Goal: Information Seeking & Learning: Learn about a topic

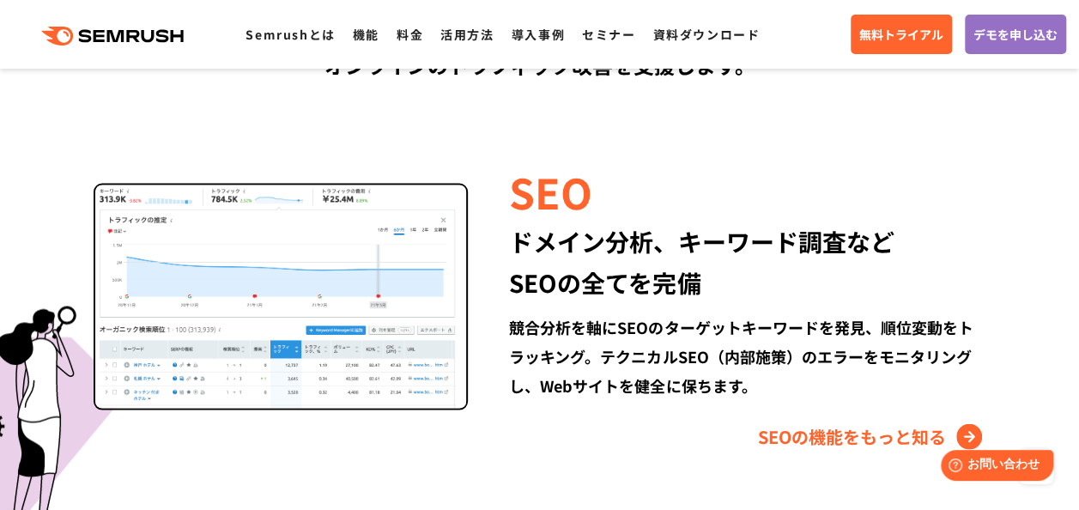
scroll to position [1545, 0]
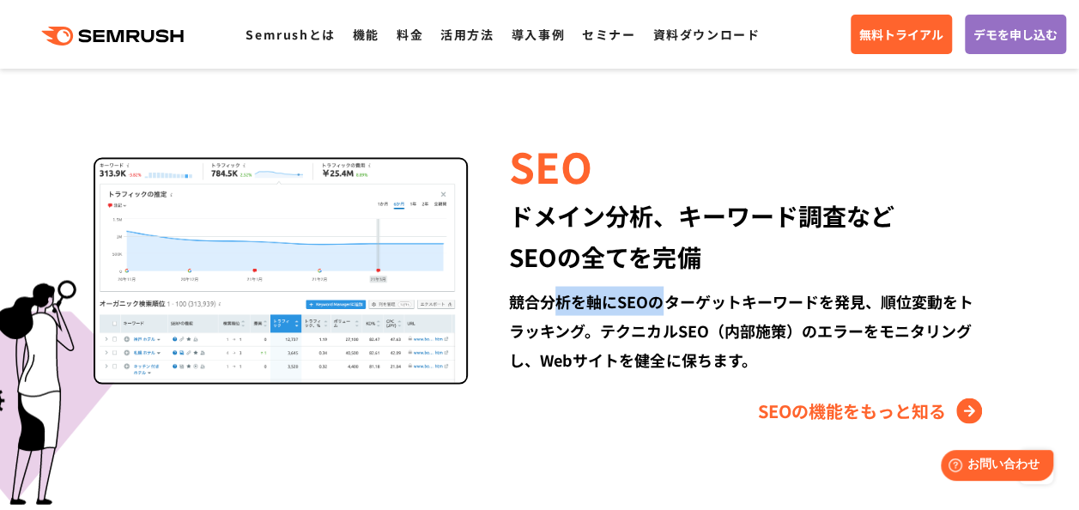
drag, startPoint x: 554, startPoint y: 305, endPoint x: 657, endPoint y: 304, distance: 103.0
click at [657, 304] on div "競合分析を軸にSEOのターゲットキーワードを発見、順位変動をトラッキング。テクニカルSEO（内部施策）のエラーをモニタリングし、Webサイトを健全に保ちます。" at bounding box center [747, 330] width 476 height 88
drag, startPoint x: 657, startPoint y: 304, endPoint x: 614, endPoint y: 376, distance: 83.9
click at [614, 376] on div "SEO ドメイン分析、キーワード調査など SEOの全てを完備 競合分析を軸にSEOのターゲットキーワードを発見、順位変動をトラッキング。テクニカルSEO（内部…" at bounding box center [726, 280] width 517 height 288
drag, startPoint x: 614, startPoint y: 305, endPoint x: 645, endPoint y: 304, distance: 30.9
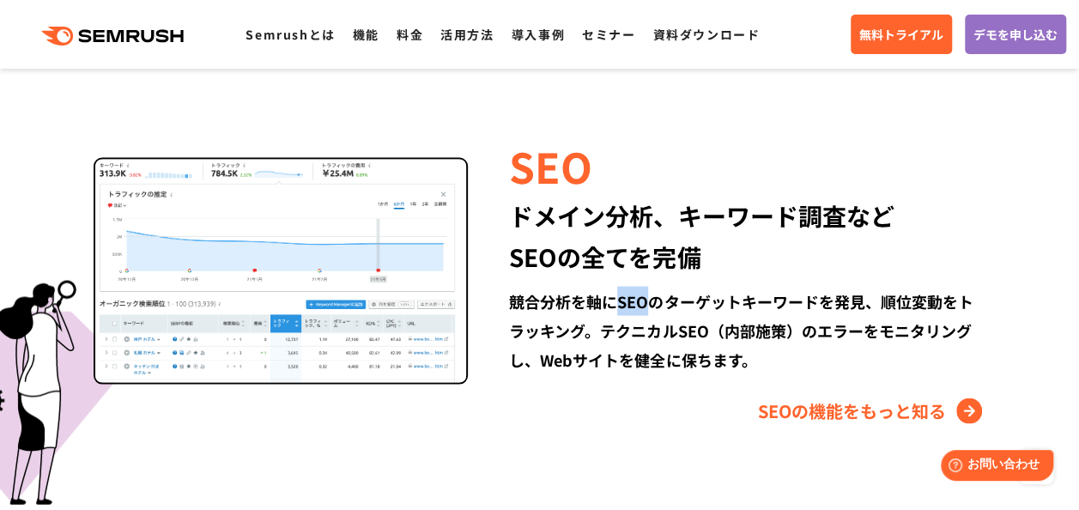
click at [645, 304] on div "競合分析を軸にSEOのターゲットキーワードを発見、順位変動をトラッキング。テクニカルSEO（内部施策）のエラーをモニタリングし、Webサイトを健全に保ちます。" at bounding box center [747, 330] width 476 height 88
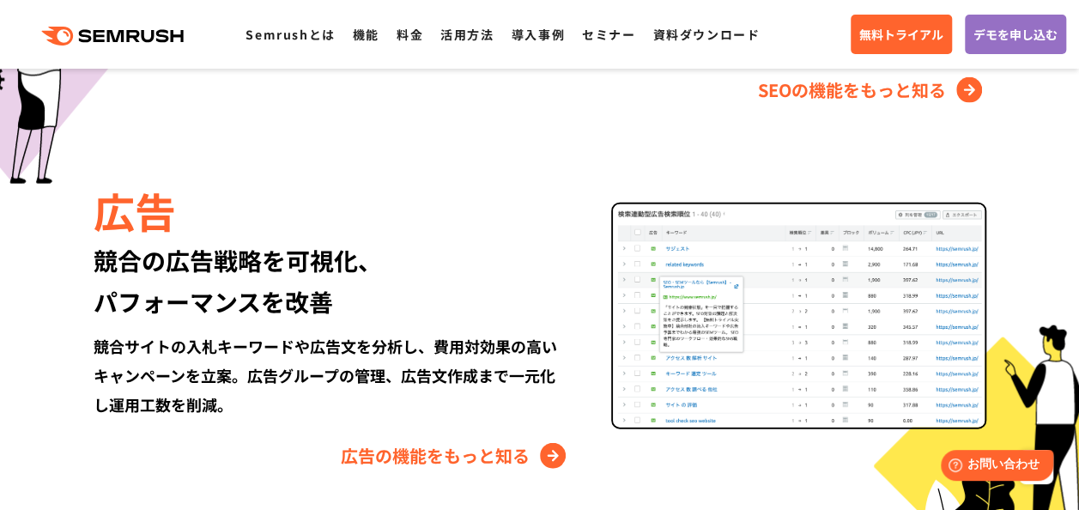
scroll to position [1888, 0]
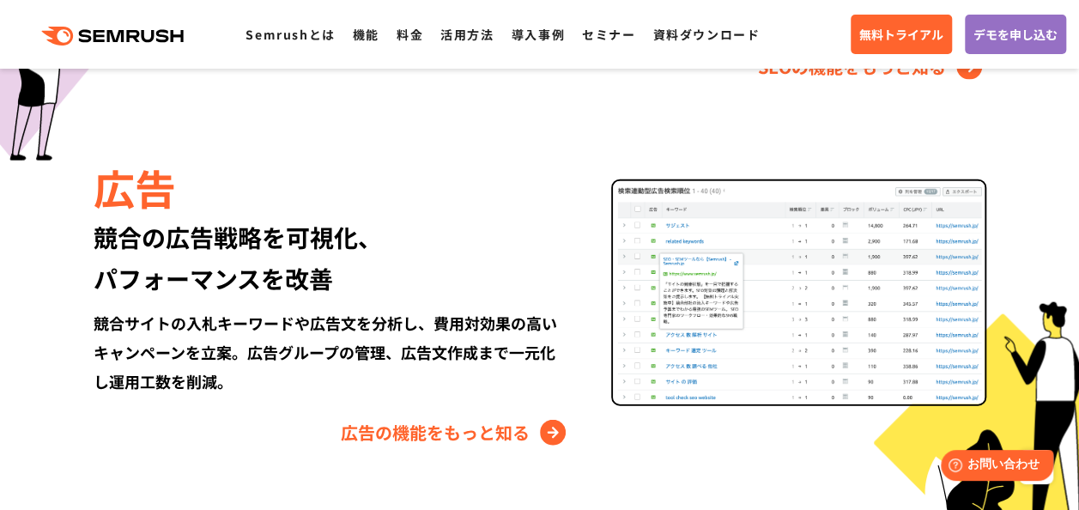
click at [523, 276] on div "競合の広告戦略を可視化、 パフォーマンスを改善" at bounding box center [332, 257] width 476 height 82
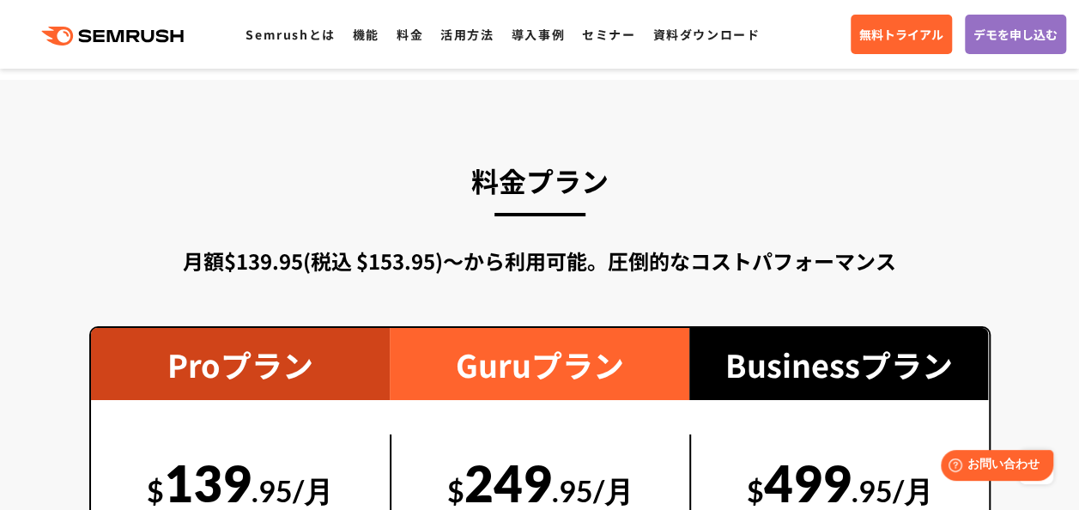
scroll to position [2574, 0]
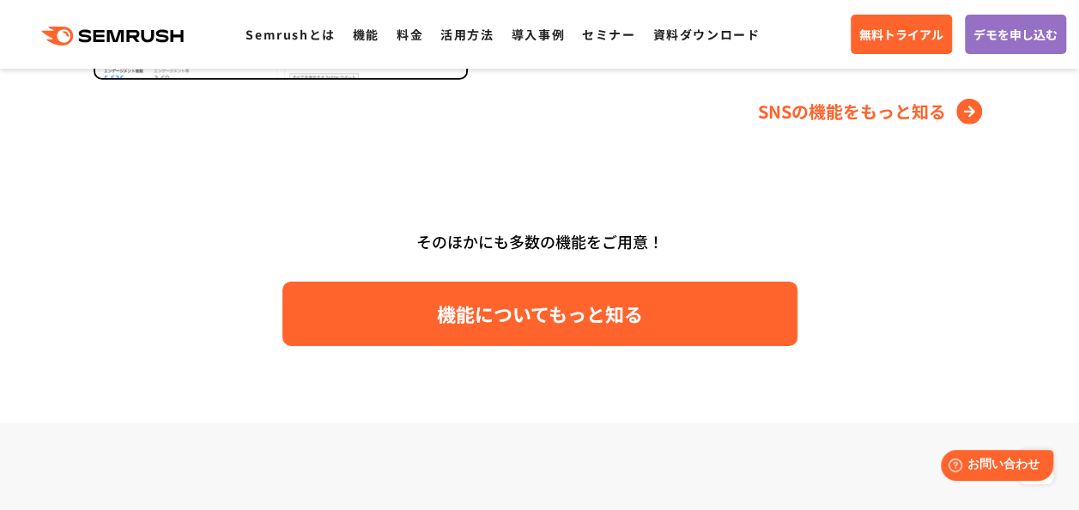
click at [501, 339] on link "機能についてもっと知る" at bounding box center [539, 313] width 515 height 64
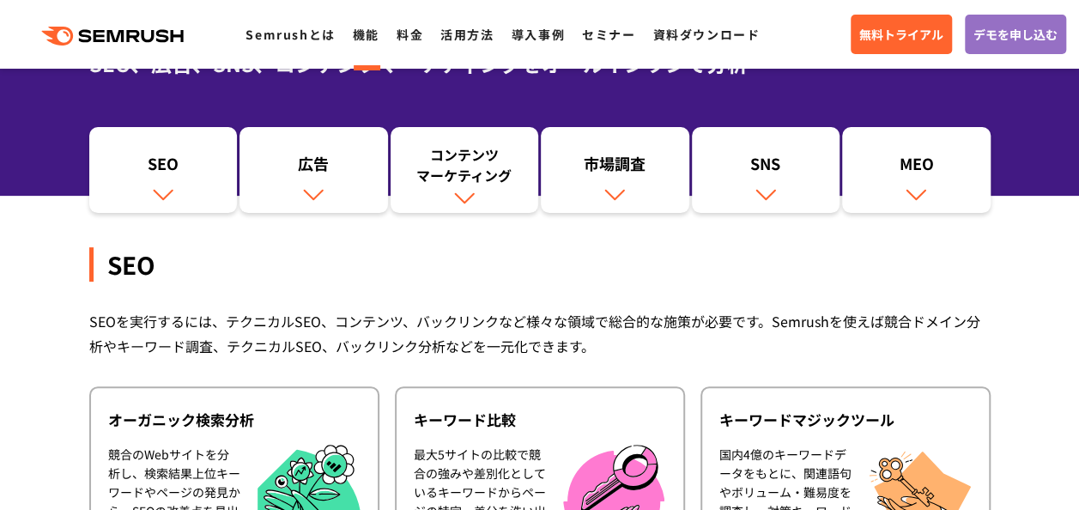
scroll to position [172, 0]
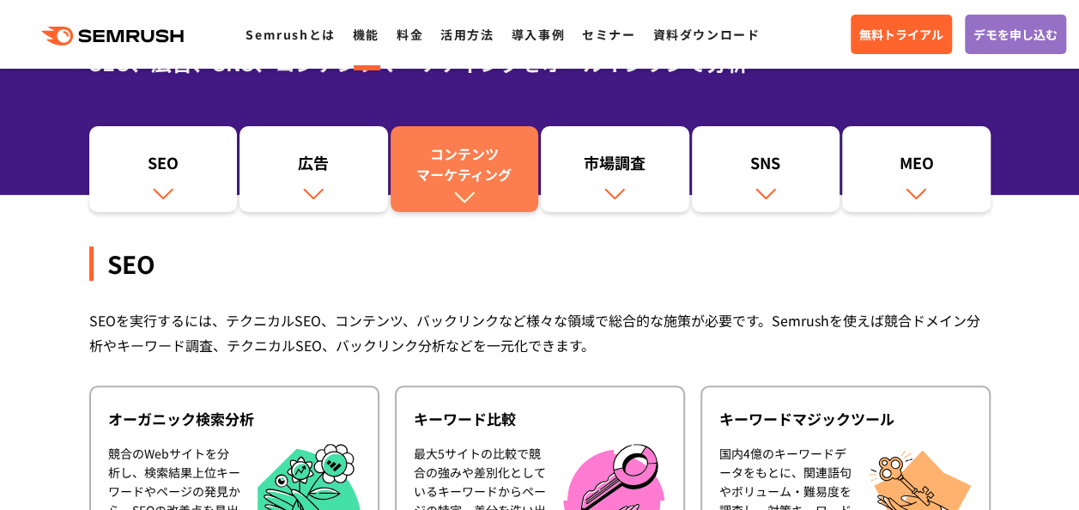
click at [463, 149] on div "コンテンツ マーケティング" at bounding box center [464, 163] width 131 height 41
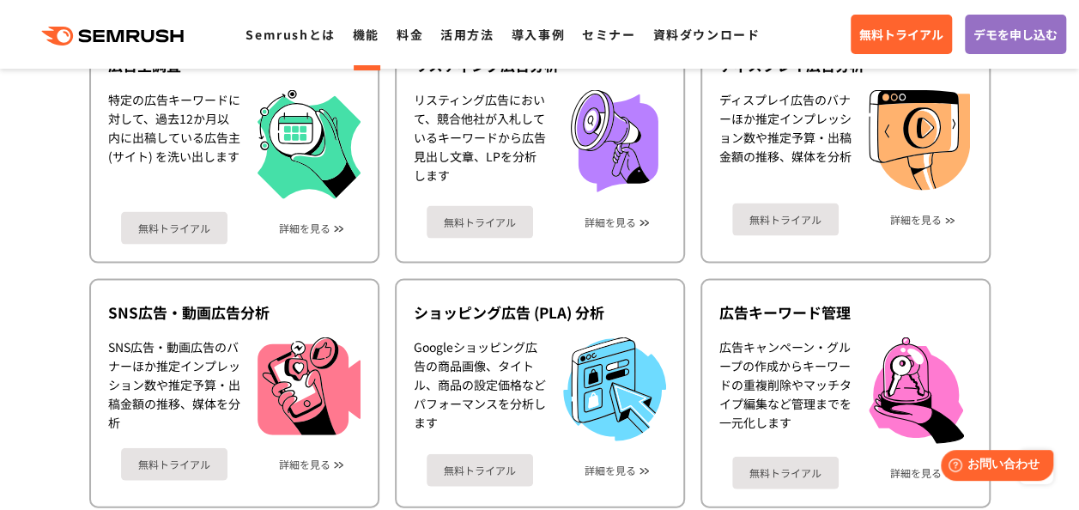
scroll to position [1713, 0]
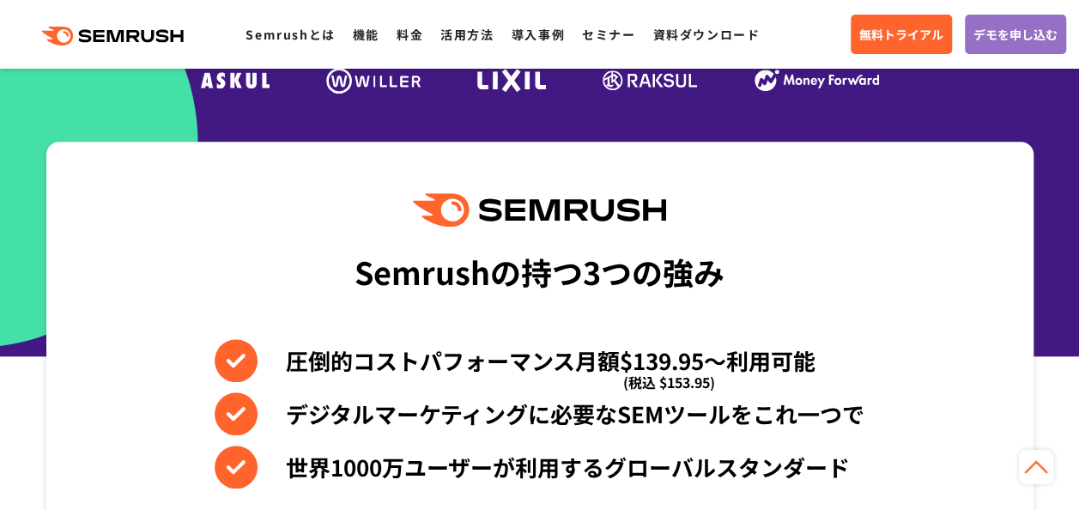
scroll to position [257, 0]
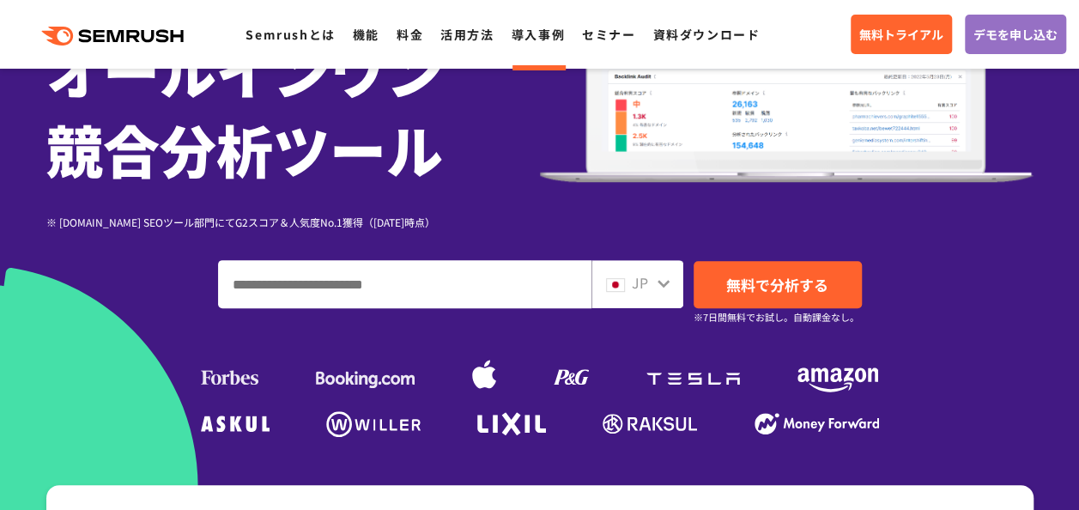
click at [535, 41] on link "導入事例" at bounding box center [537, 34] width 53 height 17
